Goal: Task Accomplishment & Management: Complete application form

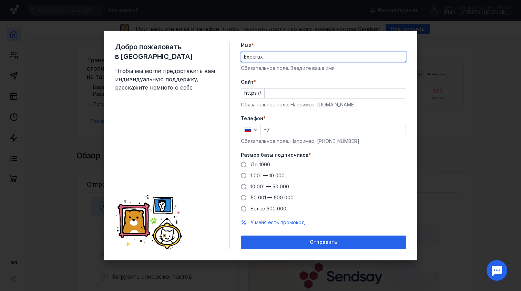
type input "Expertix"
click at [292, 93] on input "Cайт *" at bounding box center [335, 94] width 141 height 10
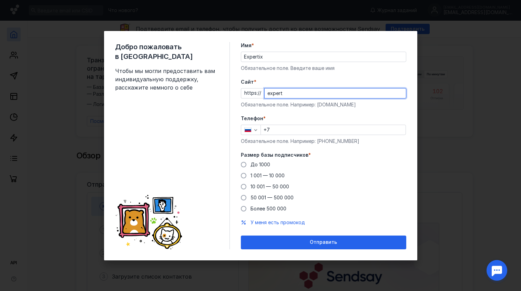
click at [309, 95] on input "expert" at bounding box center [335, 94] width 141 height 10
type input "[DOMAIN_NAME]"
click at [311, 131] on input "+7" at bounding box center [333, 130] width 145 height 10
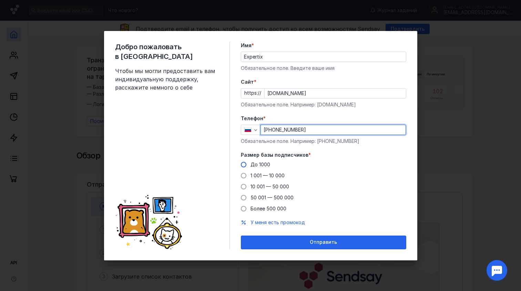
type input "[PHONE_NUMBER]"
click at [244, 164] on span at bounding box center [244, 165] width 6 height 6
click at [0, 0] on input "До 1000" at bounding box center [0, 0] width 0 height 0
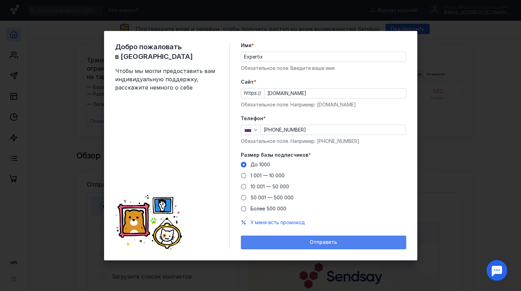
click at [284, 244] on div "Отправить" at bounding box center [323, 242] width 158 height 6
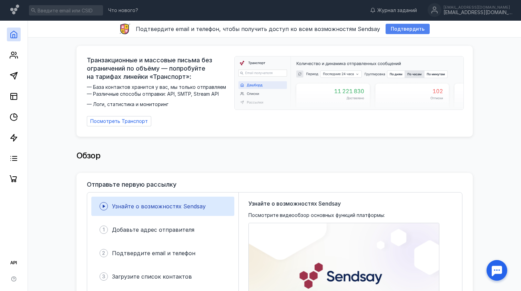
click at [403, 29] on span "Подтвердить" at bounding box center [408, 29] width 34 height 6
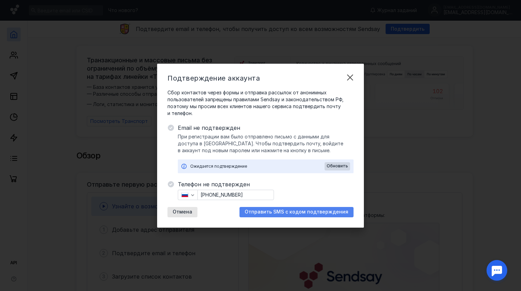
click at [282, 213] on span "Отправить SMS с кодом подтверждения" at bounding box center [297, 212] width 104 height 6
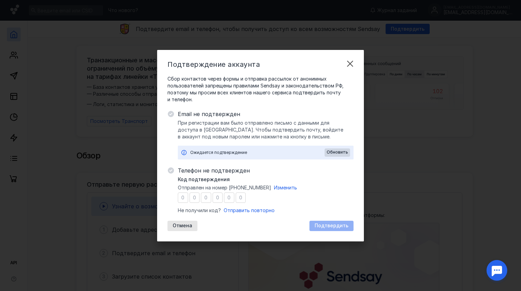
type input "6"
type input "2"
type input "7"
type input "4"
type input "5"
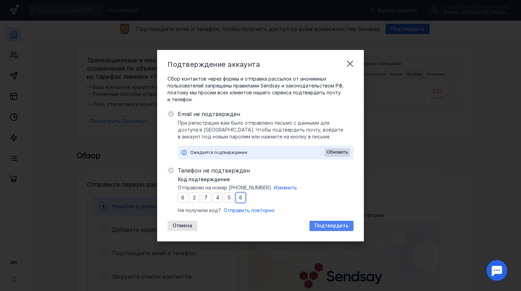
type input "6"
click at [331, 223] on span "Подтвердить" at bounding box center [331, 226] width 34 height 6
